Goal: Find specific page/section: Find specific page/section

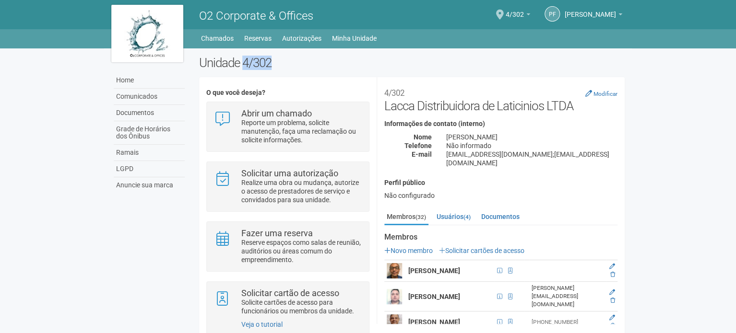
drag, startPoint x: 246, startPoint y: 62, endPoint x: 273, endPoint y: 67, distance: 27.4
click at [273, 67] on h2 "Unidade 4/302" at bounding box center [411, 63] width 425 height 14
drag, startPoint x: 202, startPoint y: 63, endPoint x: 272, endPoint y: 65, distance: 69.6
click at [272, 65] on h2 "Unidade 4/302" at bounding box center [411, 63] width 425 height 14
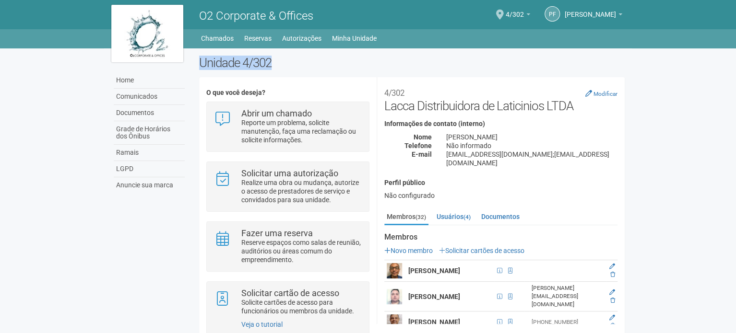
drag, startPoint x: 272, startPoint y: 65, endPoint x: 201, endPoint y: 65, distance: 70.5
click at [201, 65] on h2 "Unidade 4/302" at bounding box center [411, 63] width 425 height 14
click at [278, 62] on h2 "Unidade 4/302" at bounding box center [411, 63] width 425 height 14
drag, startPoint x: 201, startPoint y: 61, endPoint x: 275, endPoint y: 66, distance: 73.5
click at [275, 66] on h2 "Unidade 4/302" at bounding box center [411, 63] width 425 height 14
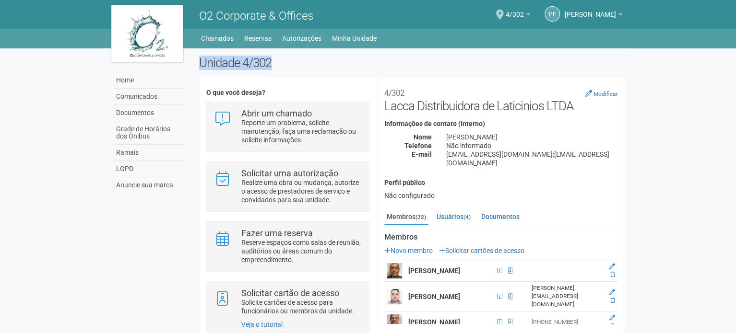
click at [278, 65] on h2 "Unidade 4/302" at bounding box center [411, 63] width 425 height 14
